Goal: Check status: Check status

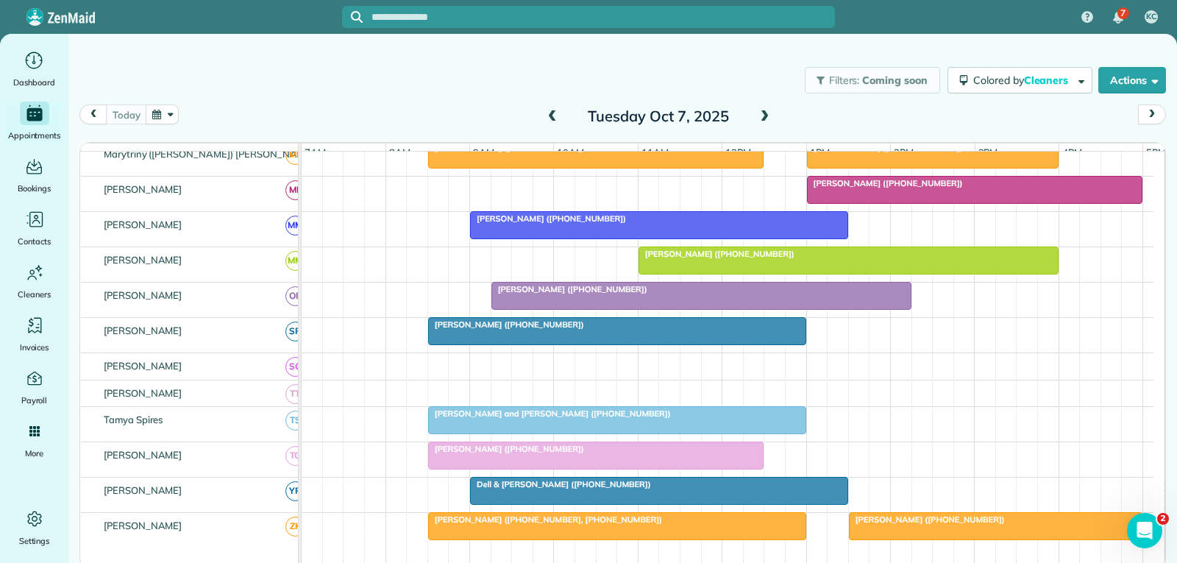
scroll to position [810, 0]
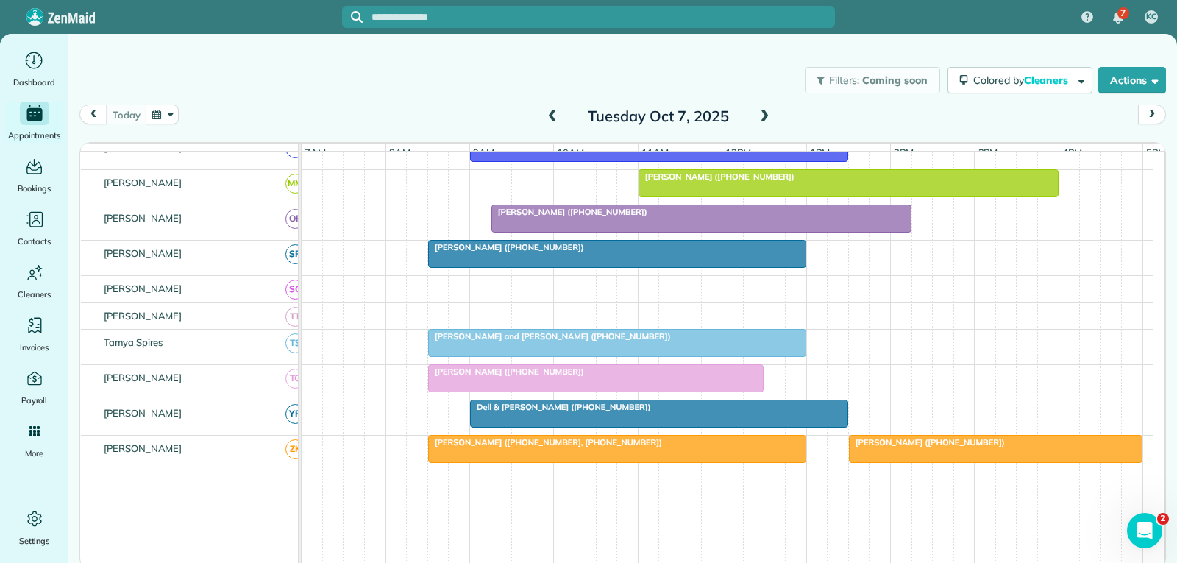
click at [600, 377] on div "[PERSON_NAME] ([PHONE_NUMBER])" at bounding box center [596, 371] width 327 height 10
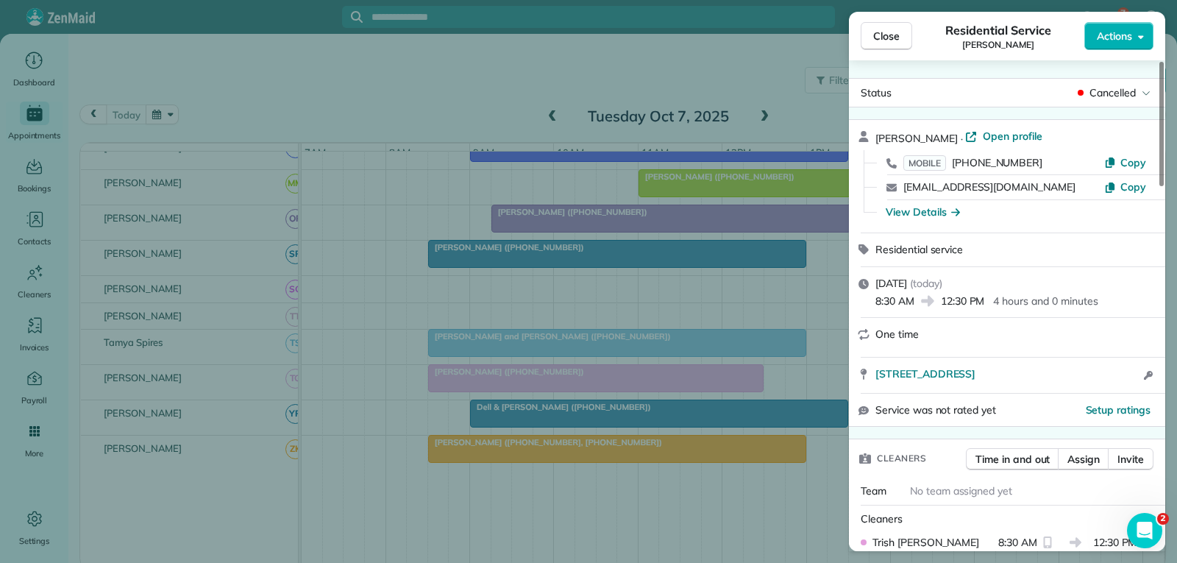
scroll to position [74, 0]
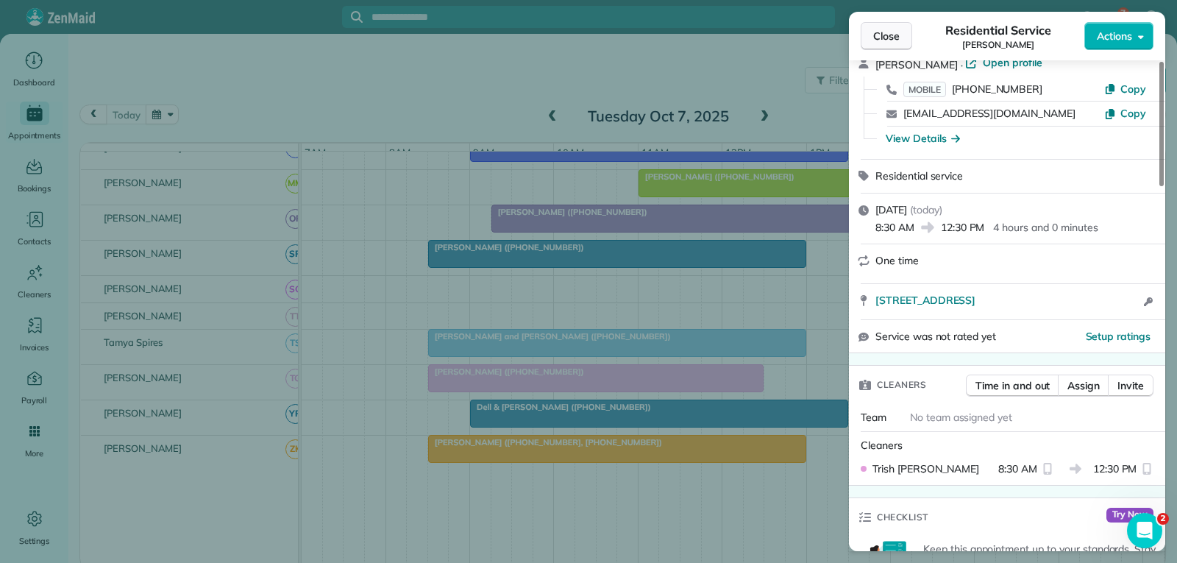
click at [893, 33] on span "Close" at bounding box center [887, 36] width 26 height 15
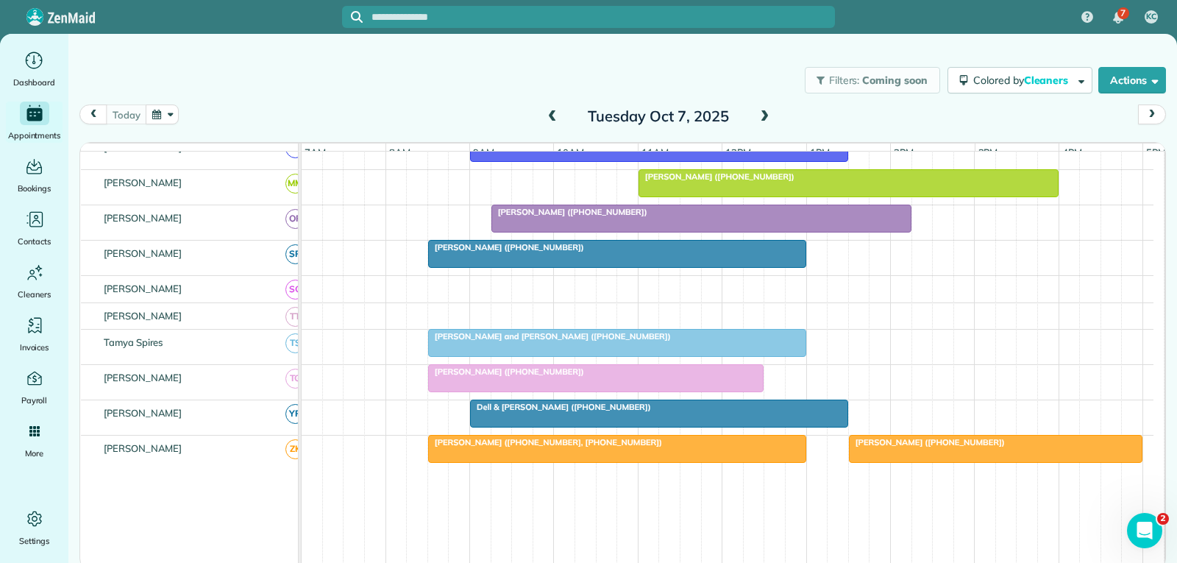
click at [697, 412] on div "Dell & [PERSON_NAME] ([PHONE_NUMBER])" at bounding box center [659, 407] width 369 height 10
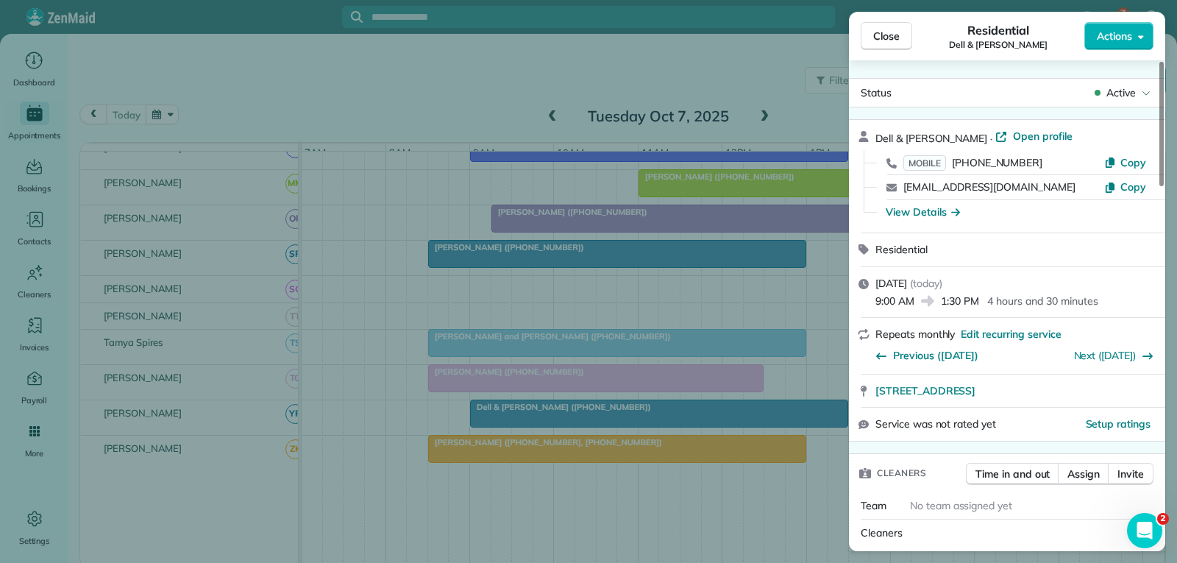
scroll to position [147, 0]
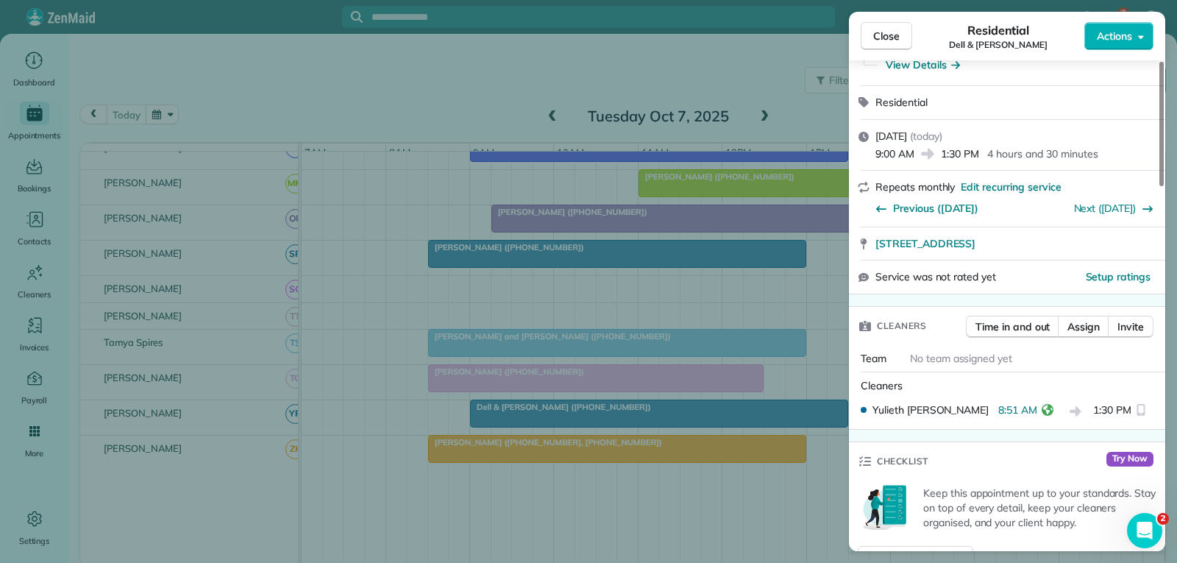
click at [885, 35] on span "Close" at bounding box center [887, 36] width 26 height 15
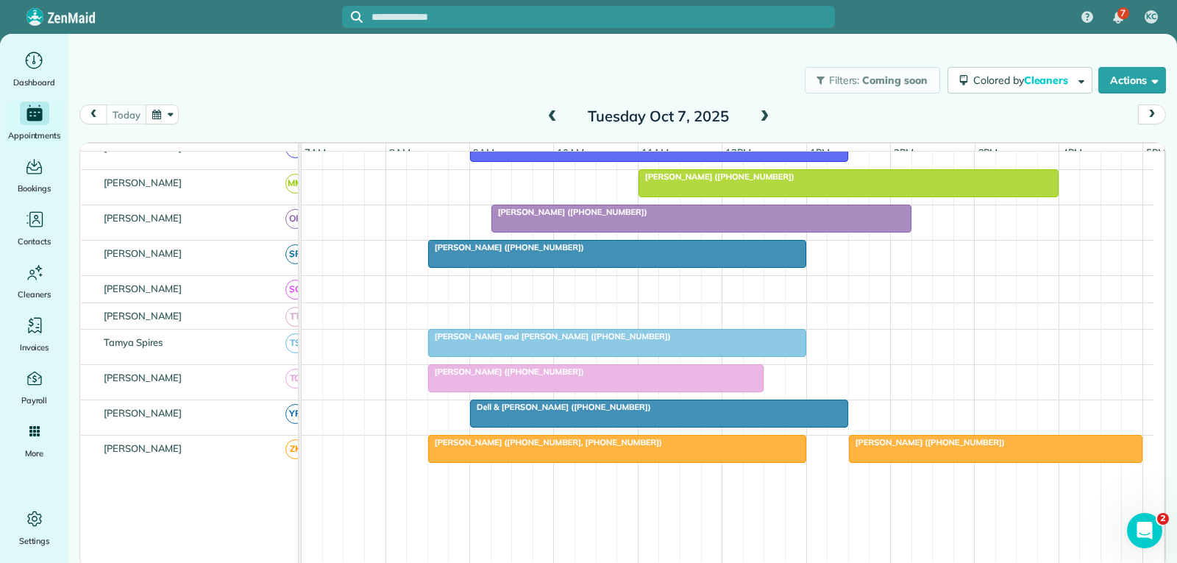
click at [698, 217] on div "[PERSON_NAME] ([PHONE_NUMBER])" at bounding box center [701, 212] width 411 height 10
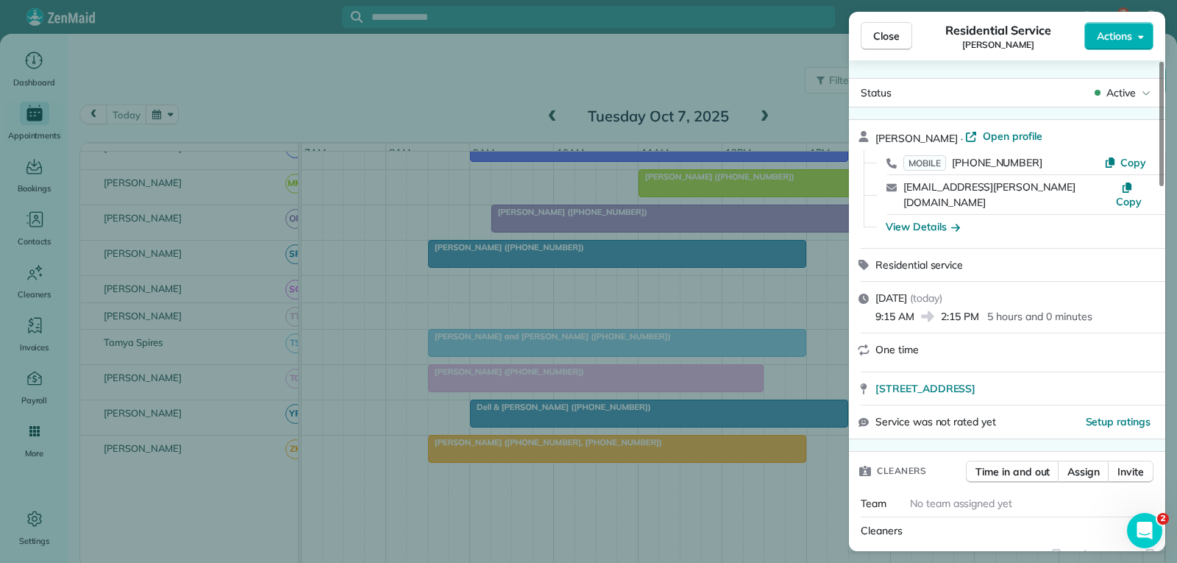
scroll to position [74, 0]
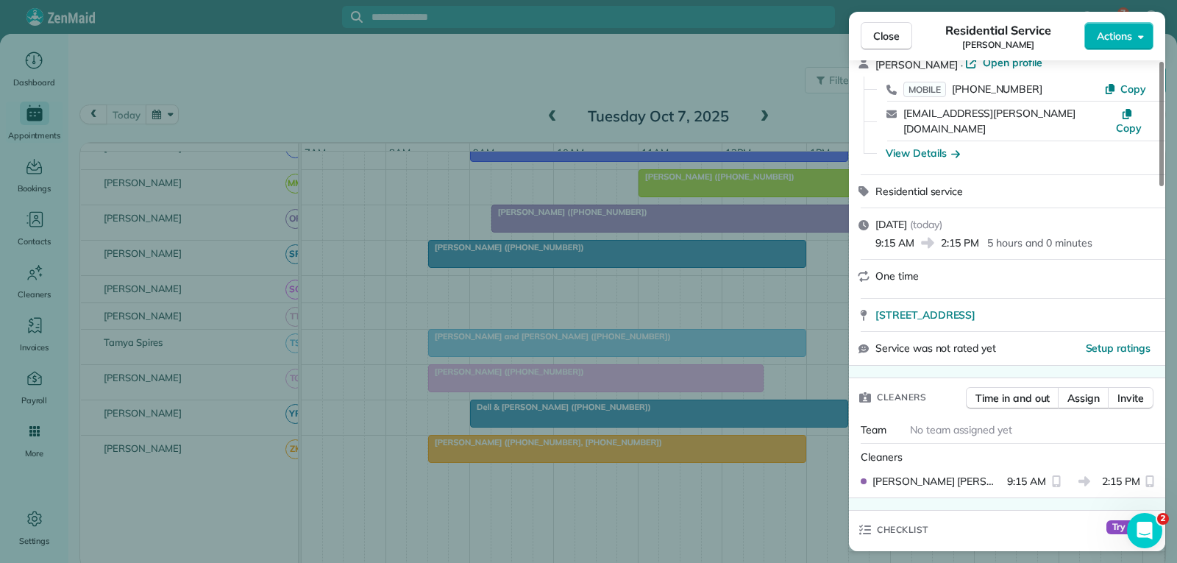
drag, startPoint x: 884, startPoint y: 32, endPoint x: 856, endPoint y: 80, distance: 55.4
click at [884, 32] on span "Close" at bounding box center [887, 36] width 26 height 15
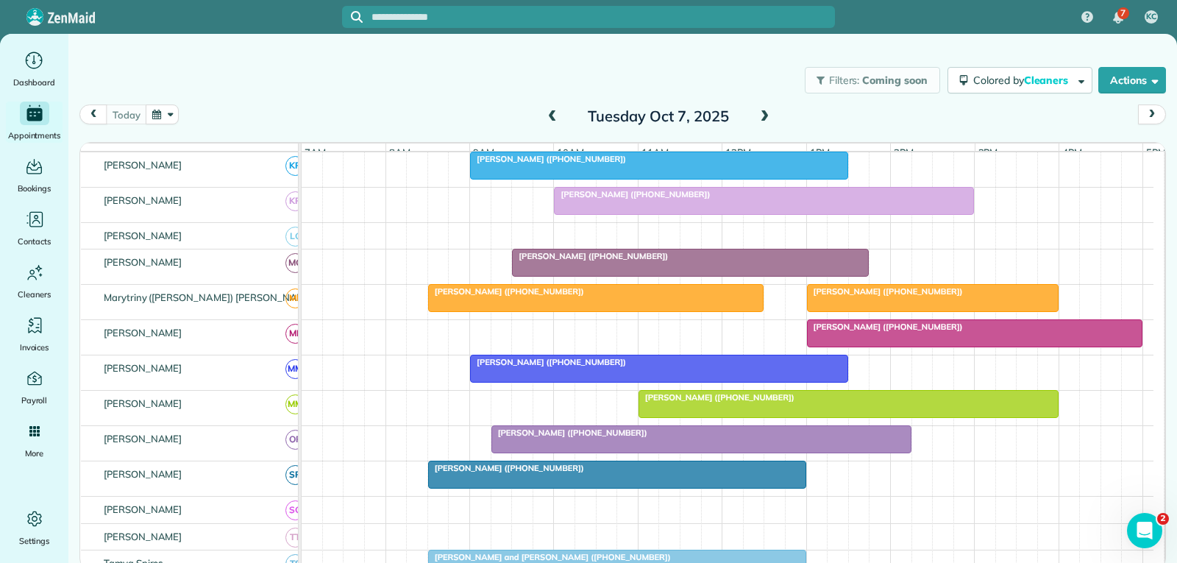
scroll to position [515, 0]
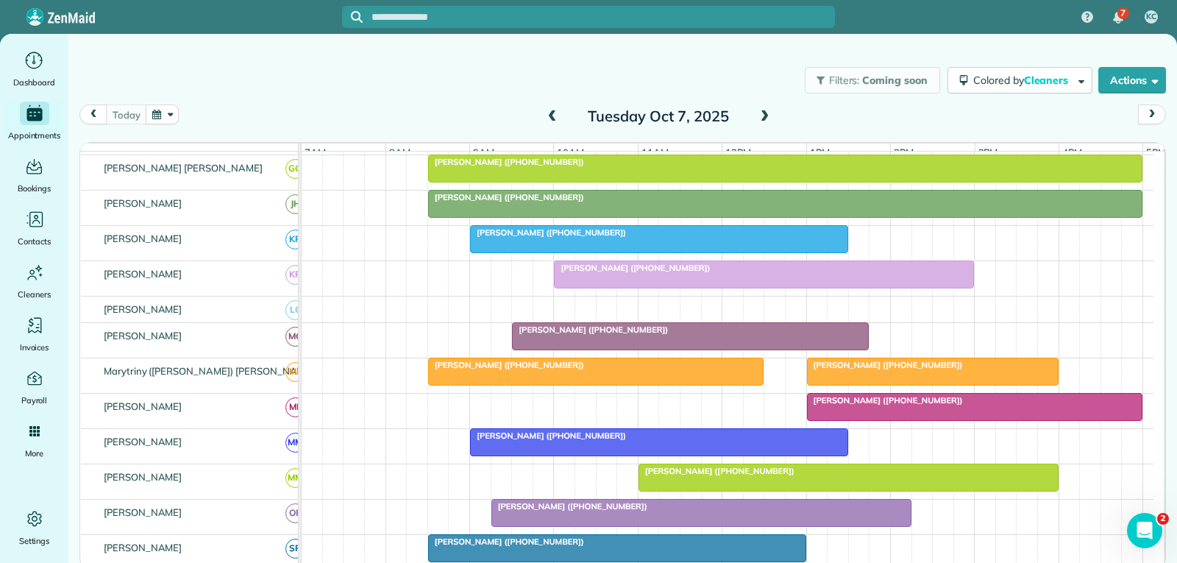
click at [705, 238] on div "[PERSON_NAME] ([PHONE_NUMBER])" at bounding box center [659, 232] width 369 height 10
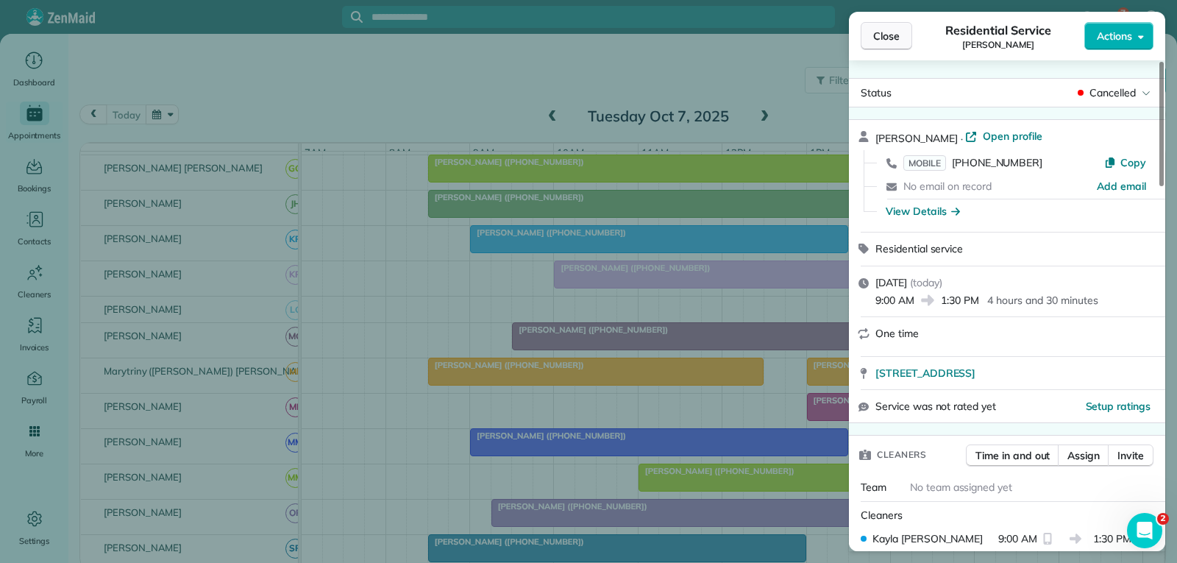
click at [894, 37] on span "Close" at bounding box center [887, 36] width 26 height 15
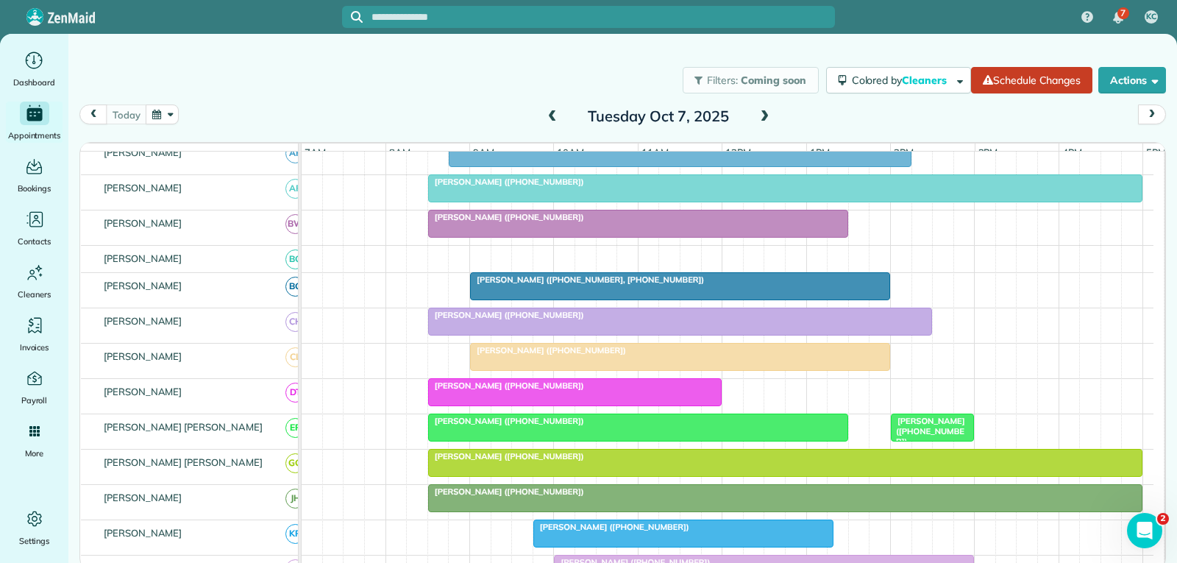
scroll to position [294, 0]
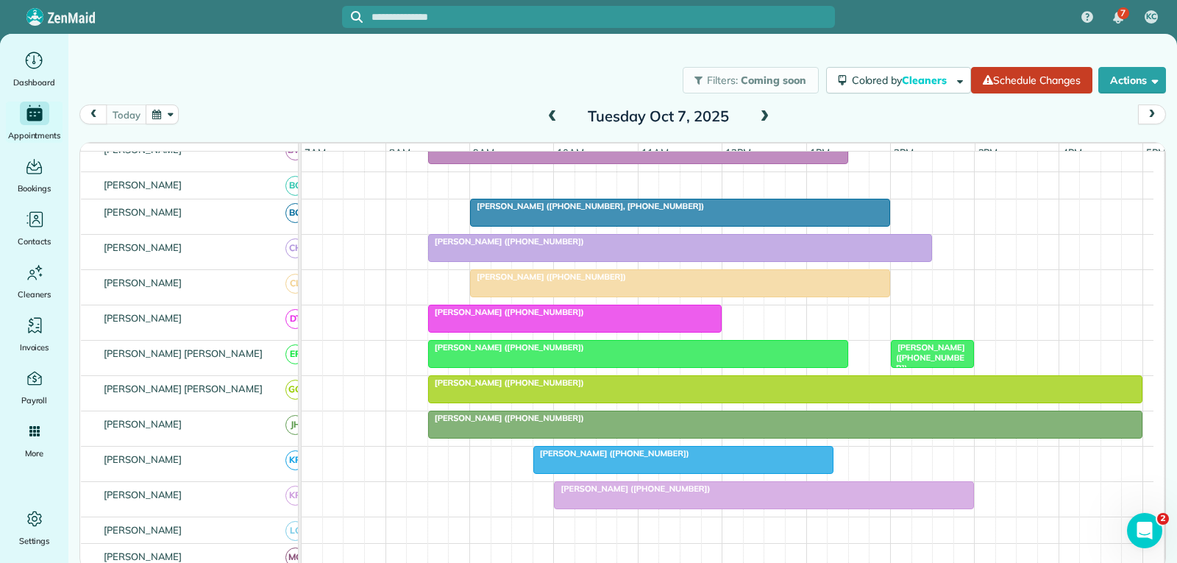
click at [693, 470] on div at bounding box center [684, 460] width 300 height 26
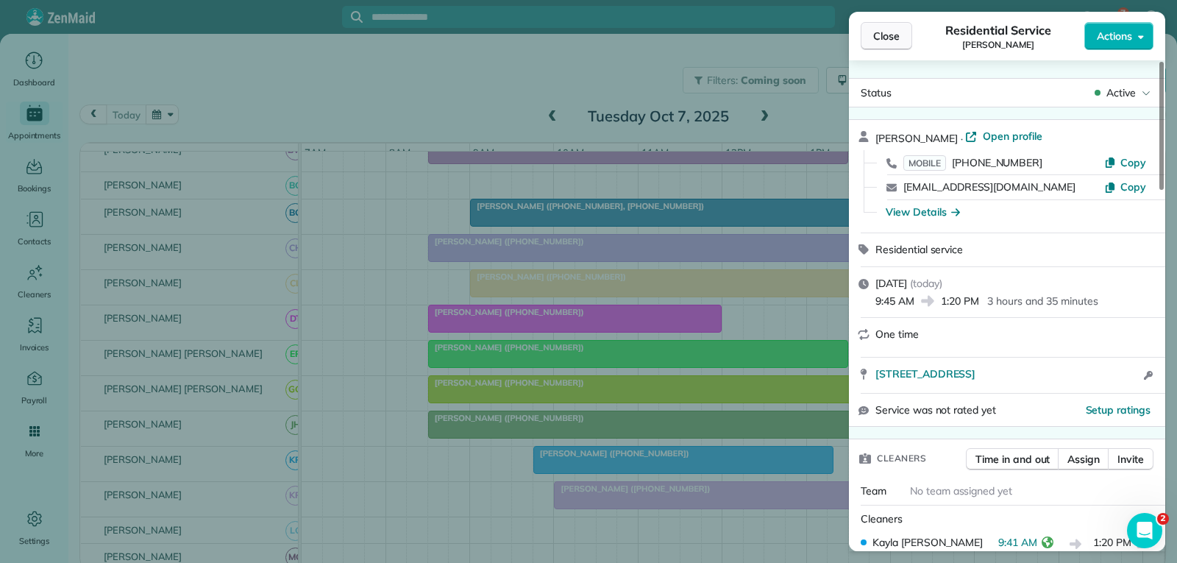
click at [893, 38] on span "Close" at bounding box center [887, 36] width 26 height 15
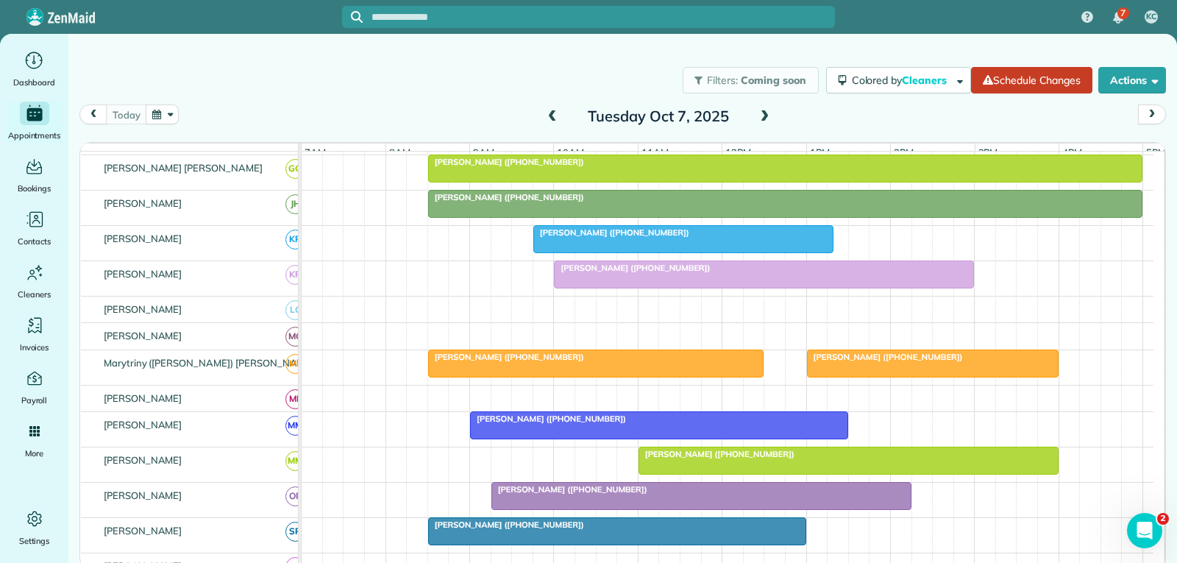
scroll to position [589, 0]
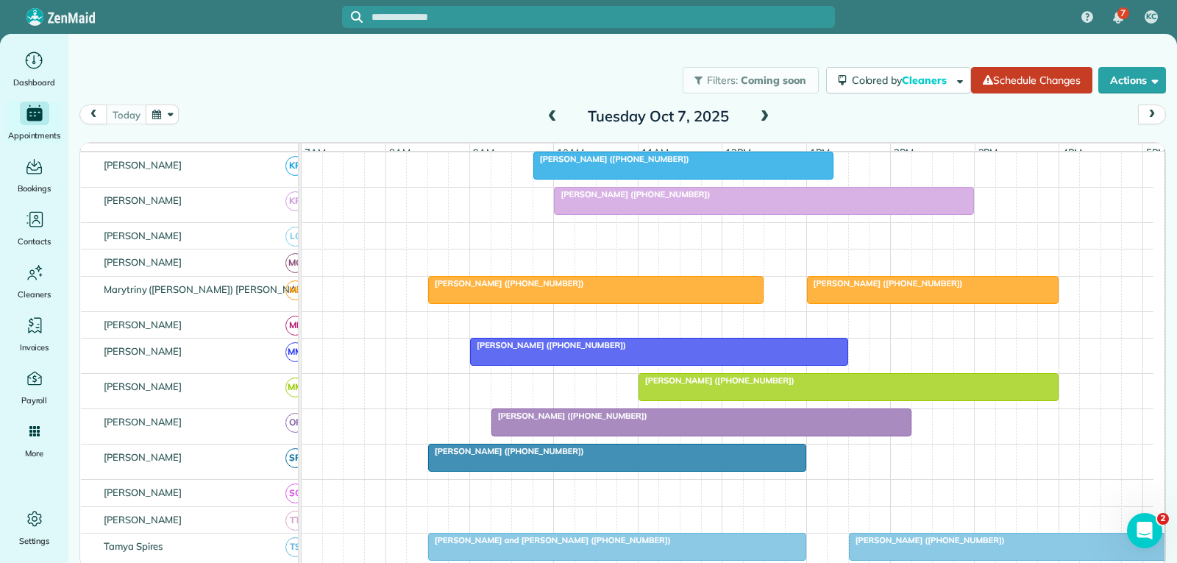
click at [642, 421] on div "[PERSON_NAME] ([PHONE_NUMBER])" at bounding box center [701, 416] width 411 height 10
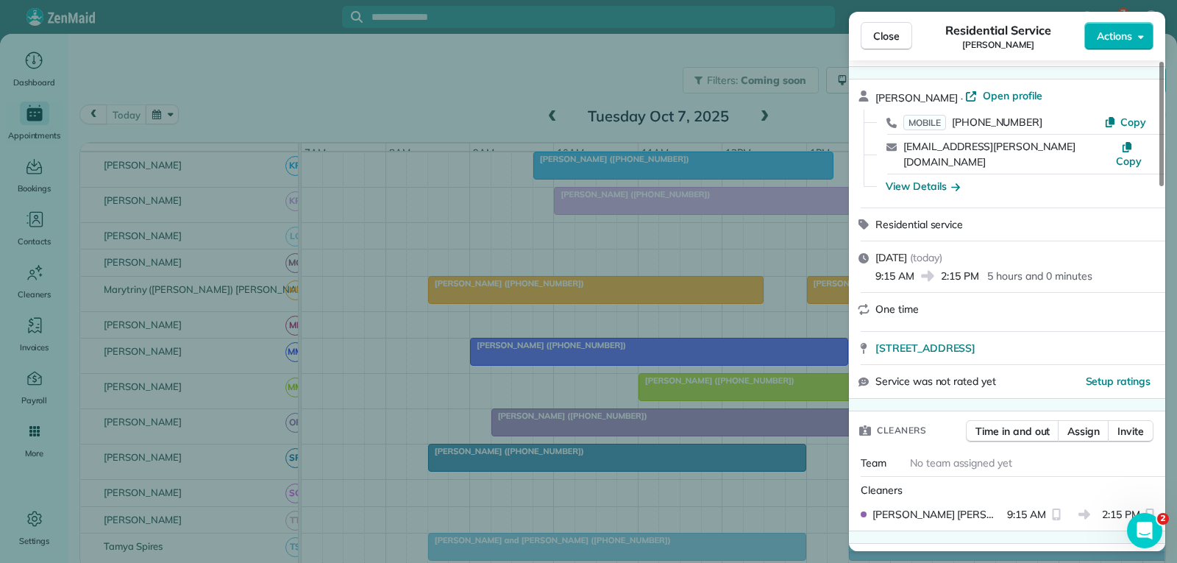
scroll to position [74, 0]
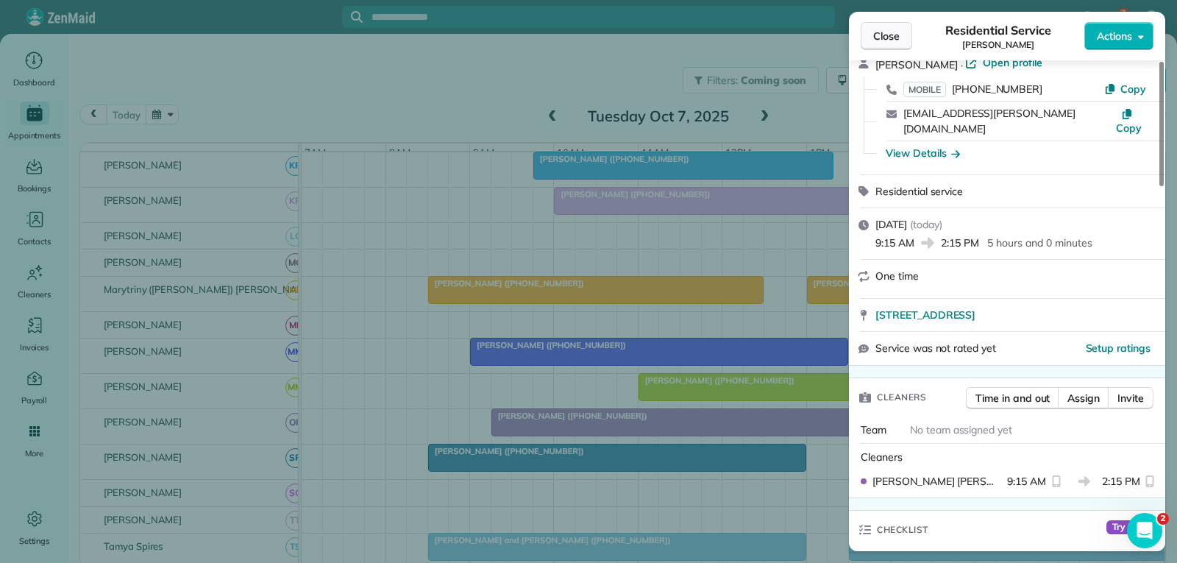
click at [878, 35] on span "Close" at bounding box center [887, 36] width 26 height 15
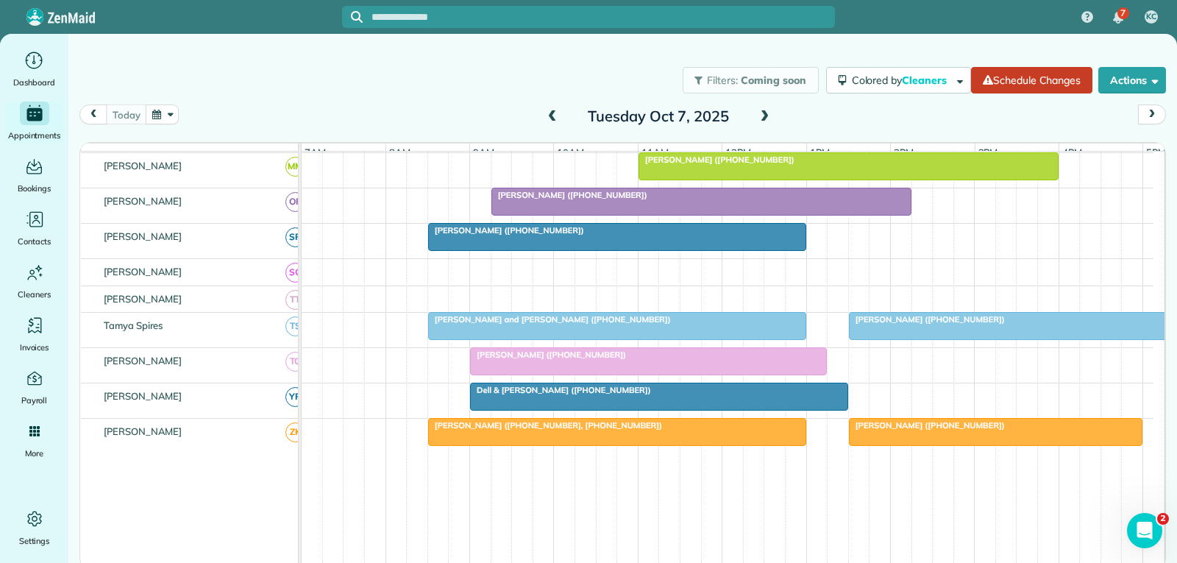
click at [598, 372] on div at bounding box center [648, 361] width 355 height 26
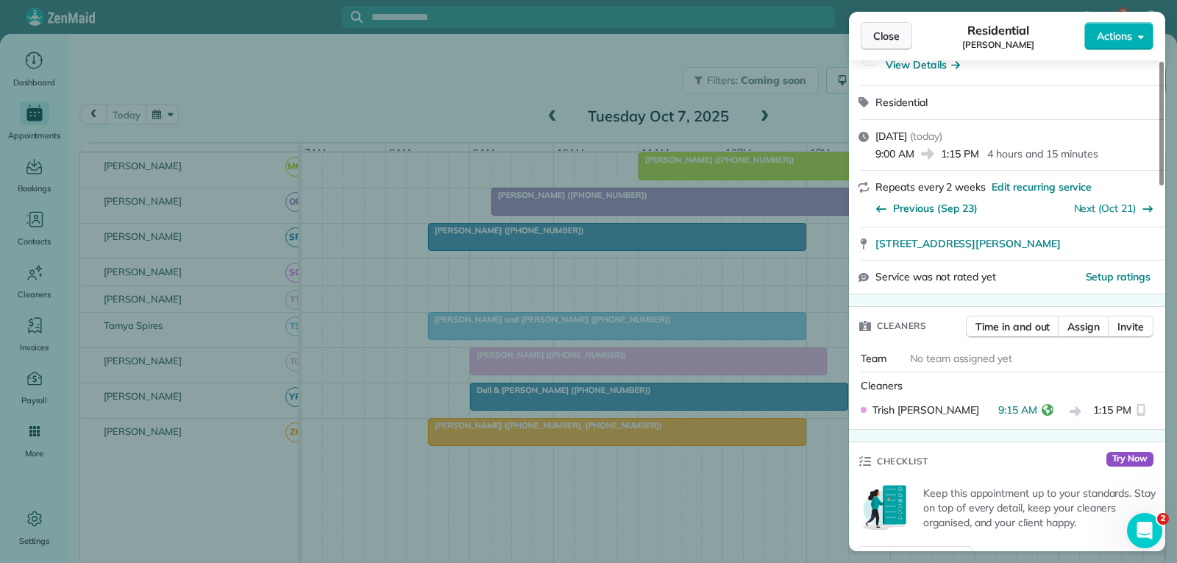
click at [889, 31] on span "Close" at bounding box center [887, 36] width 26 height 15
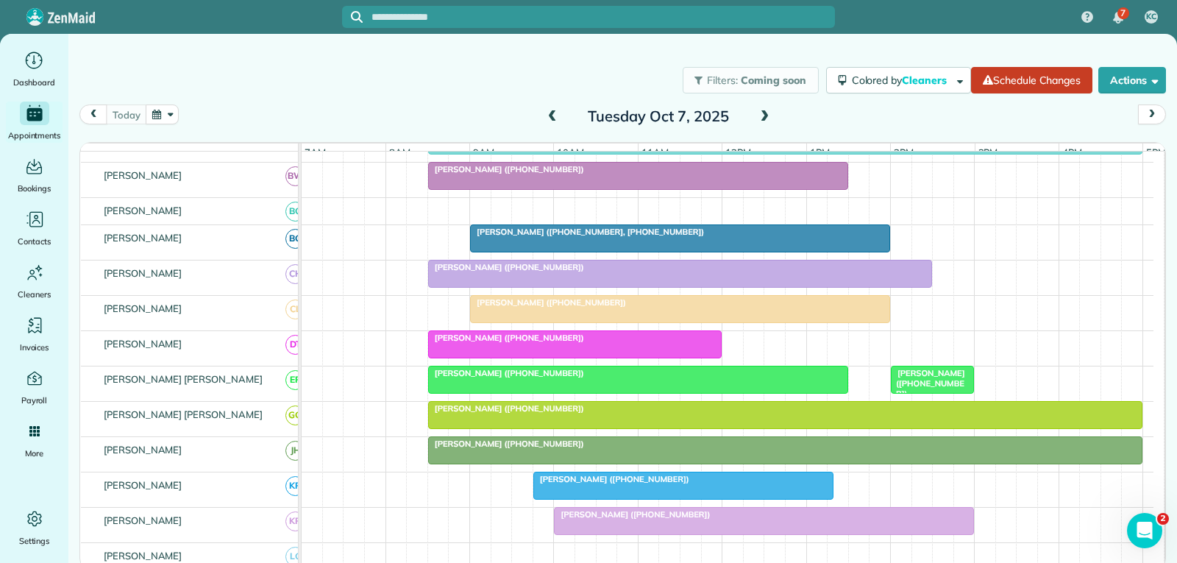
scroll to position [294, 0]
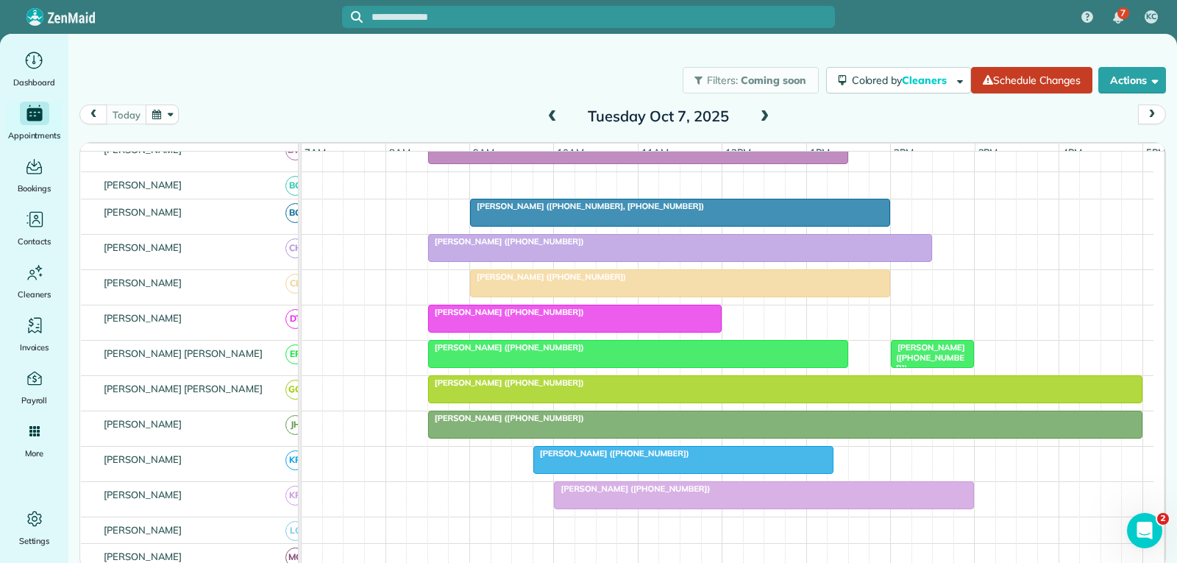
click at [724, 247] on div "[PERSON_NAME] ([PHONE_NUMBER])" at bounding box center [680, 241] width 495 height 10
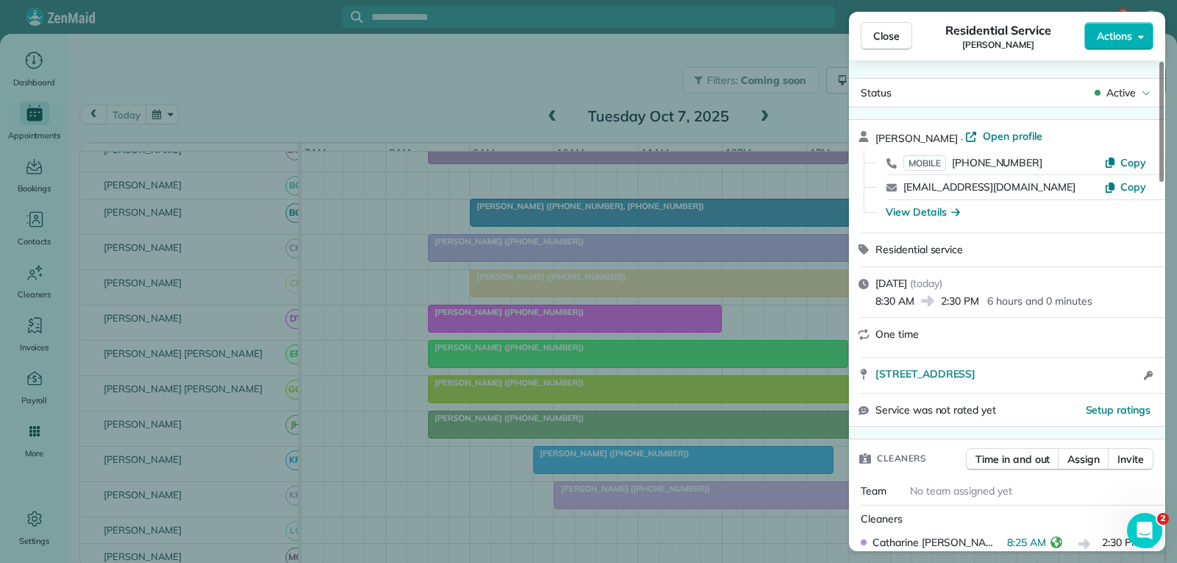
drag, startPoint x: 903, startPoint y: 34, endPoint x: 888, endPoint y: 50, distance: 21.9
click at [903, 34] on button "Close" at bounding box center [887, 36] width 52 height 28
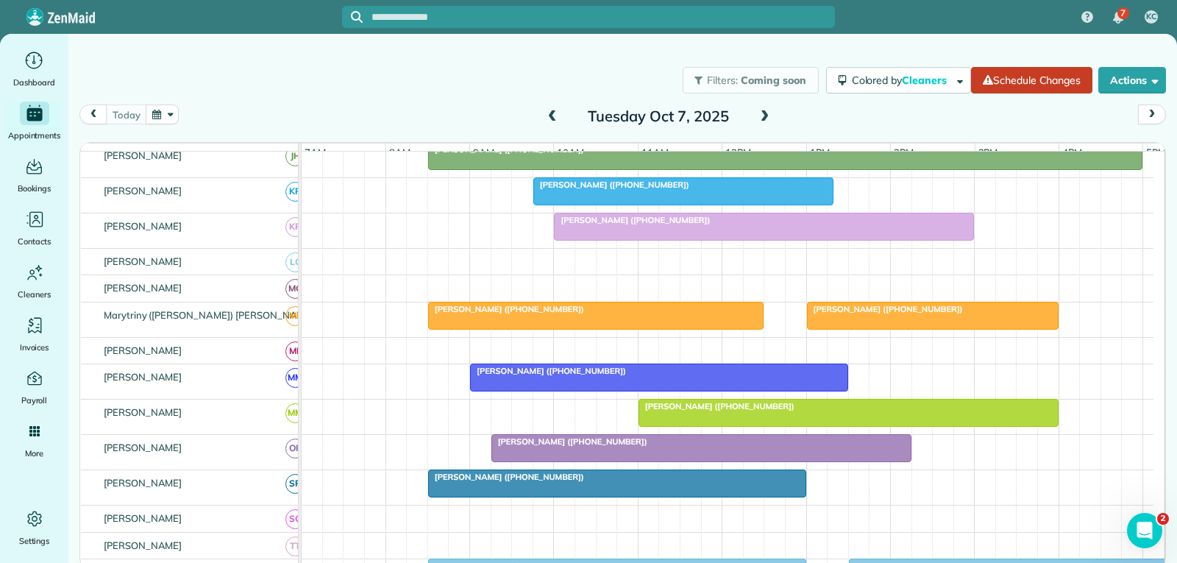
scroll to position [589, 0]
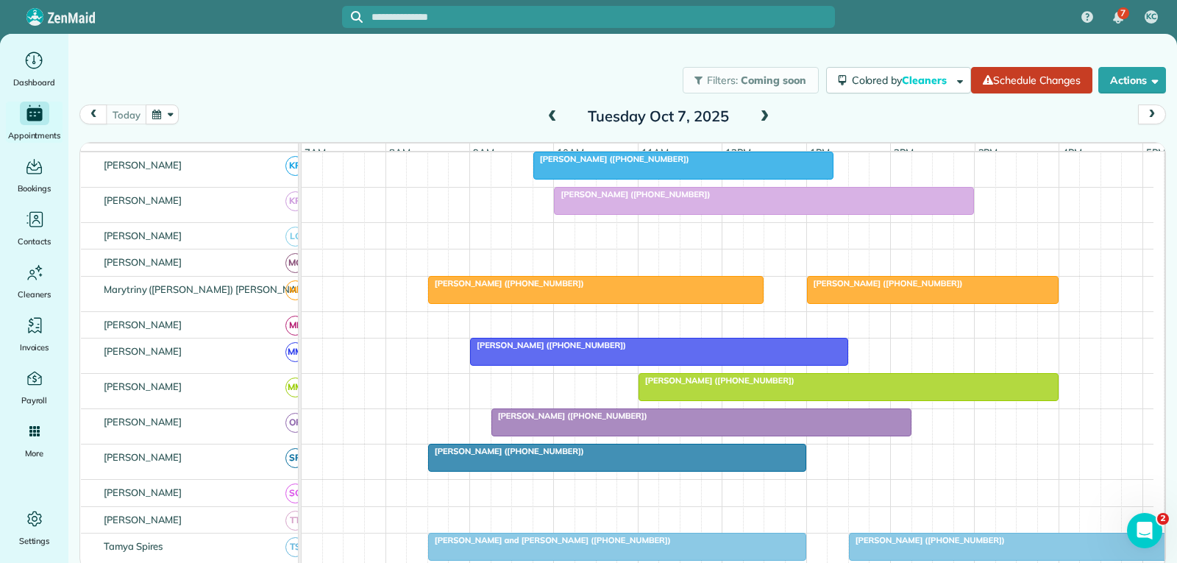
click at [727, 435] on div at bounding box center [701, 422] width 419 height 26
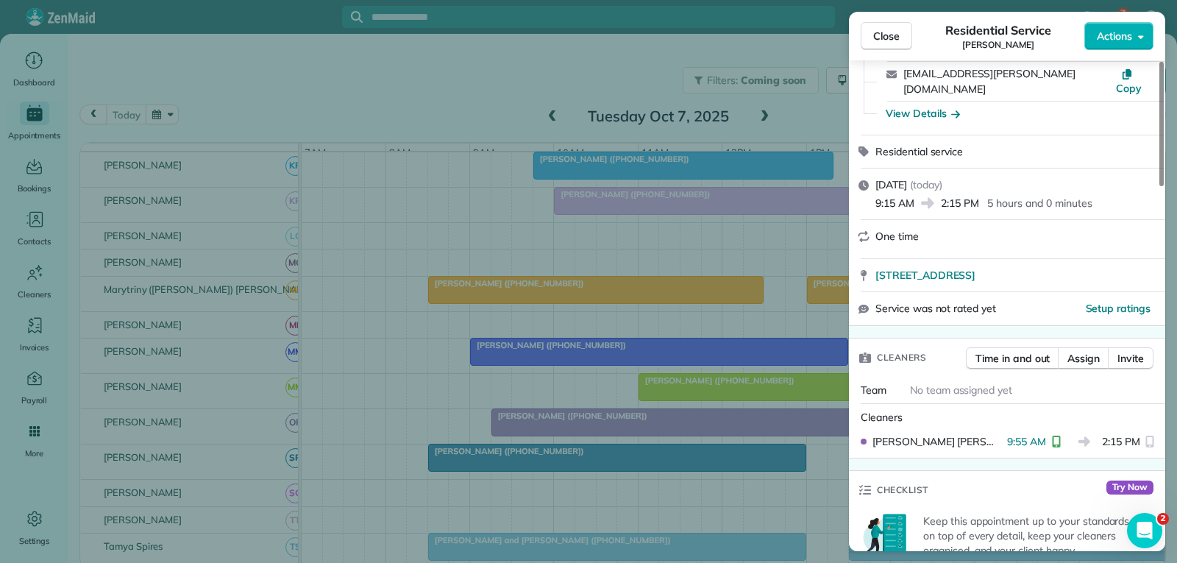
scroll to position [147, 0]
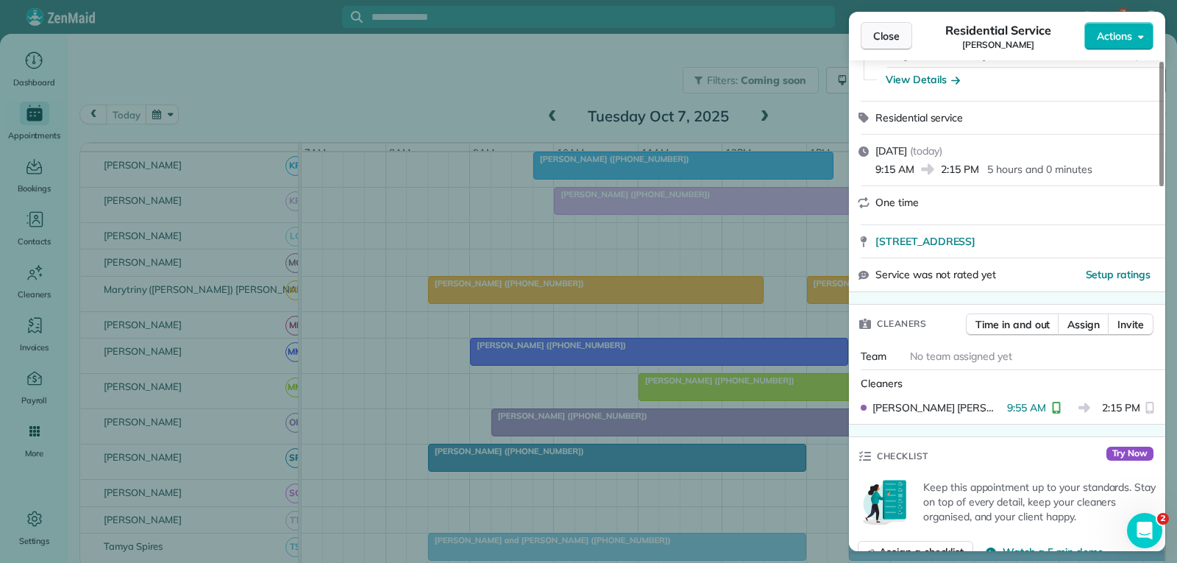
click at [885, 40] on span "Close" at bounding box center [887, 36] width 26 height 15
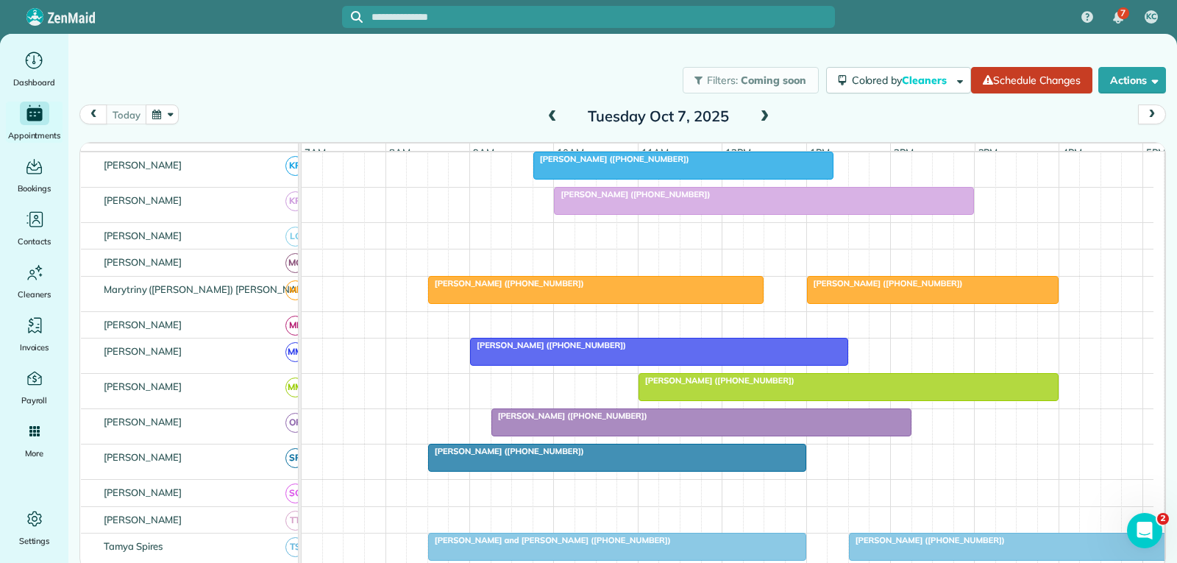
click at [729, 214] on div at bounding box center [764, 201] width 419 height 26
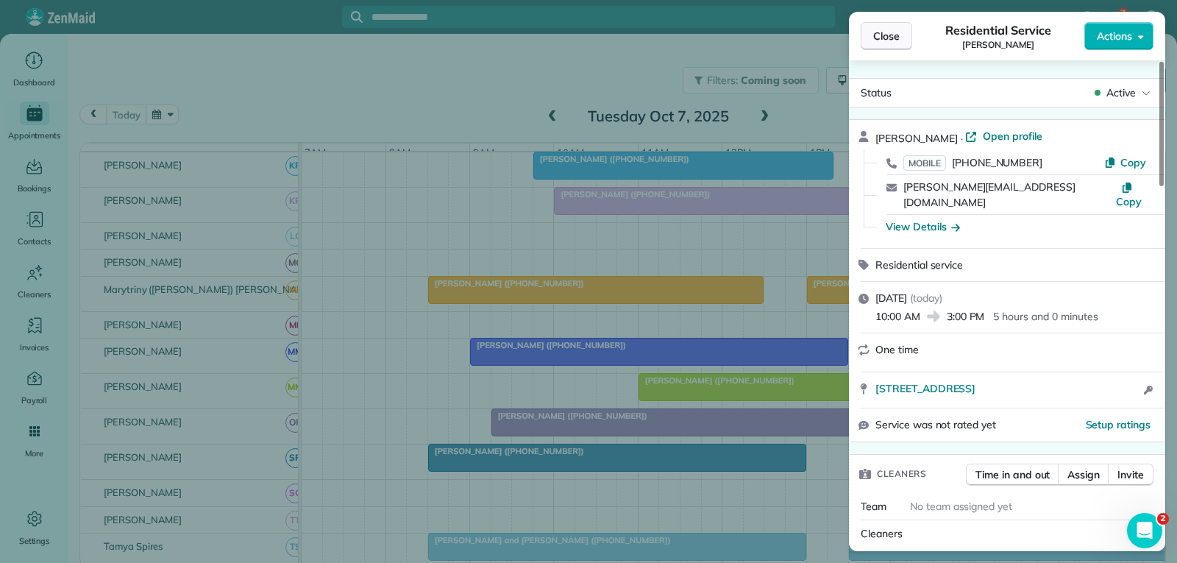
click at [888, 37] on span "Close" at bounding box center [887, 36] width 26 height 15
